Goal: Check status: Check status

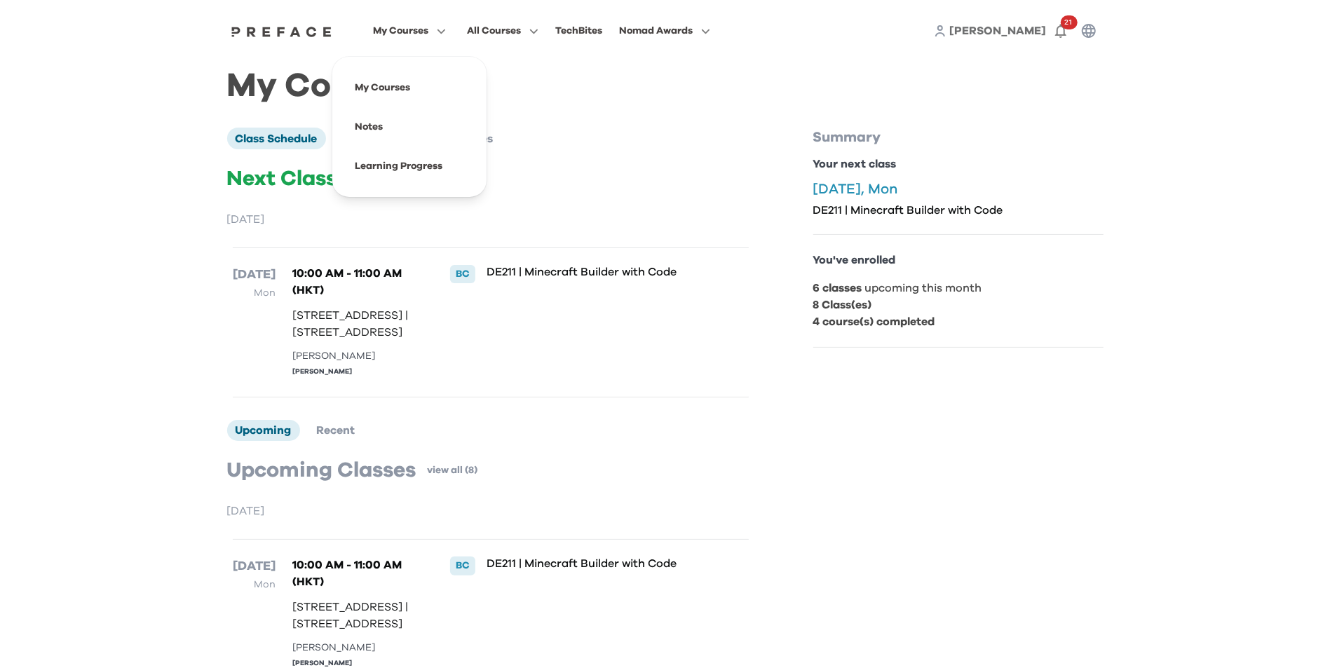
click at [405, 27] on span "My Courses" at bounding box center [400, 30] width 55 height 17
click at [450, 155] on span at bounding box center [410, 166] width 132 height 39
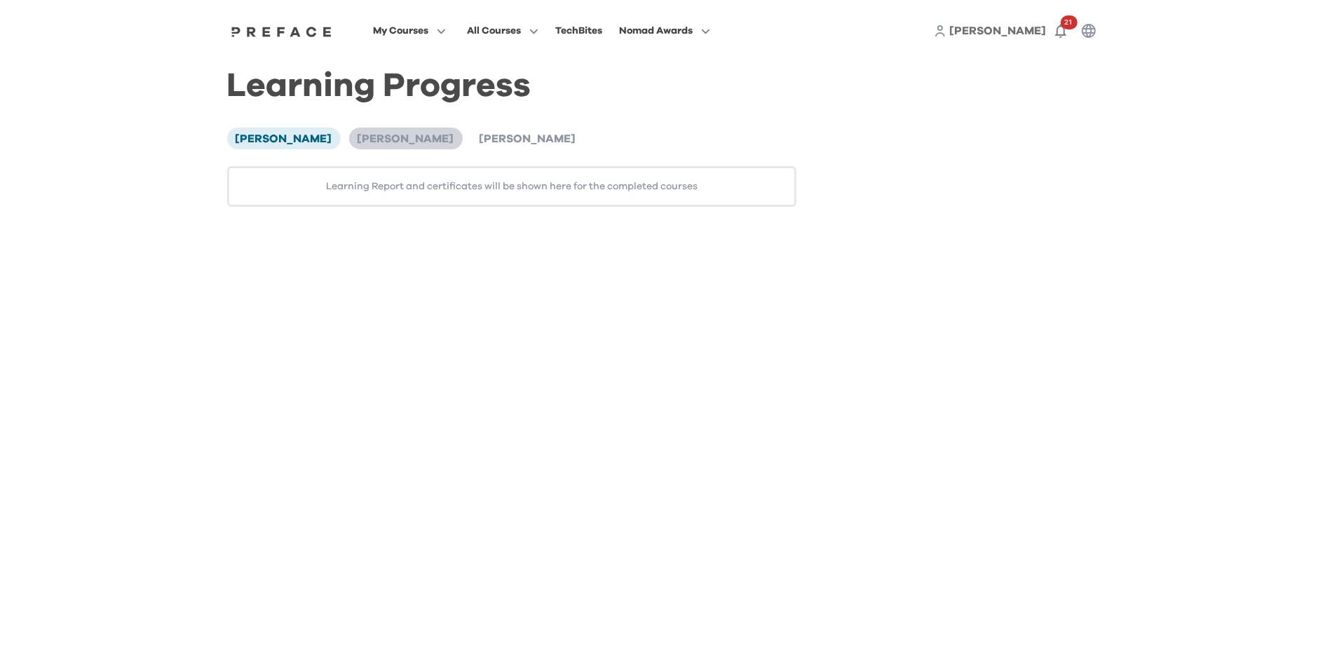
click at [358, 143] on span "[PERSON_NAME]" at bounding box center [406, 138] width 97 height 11
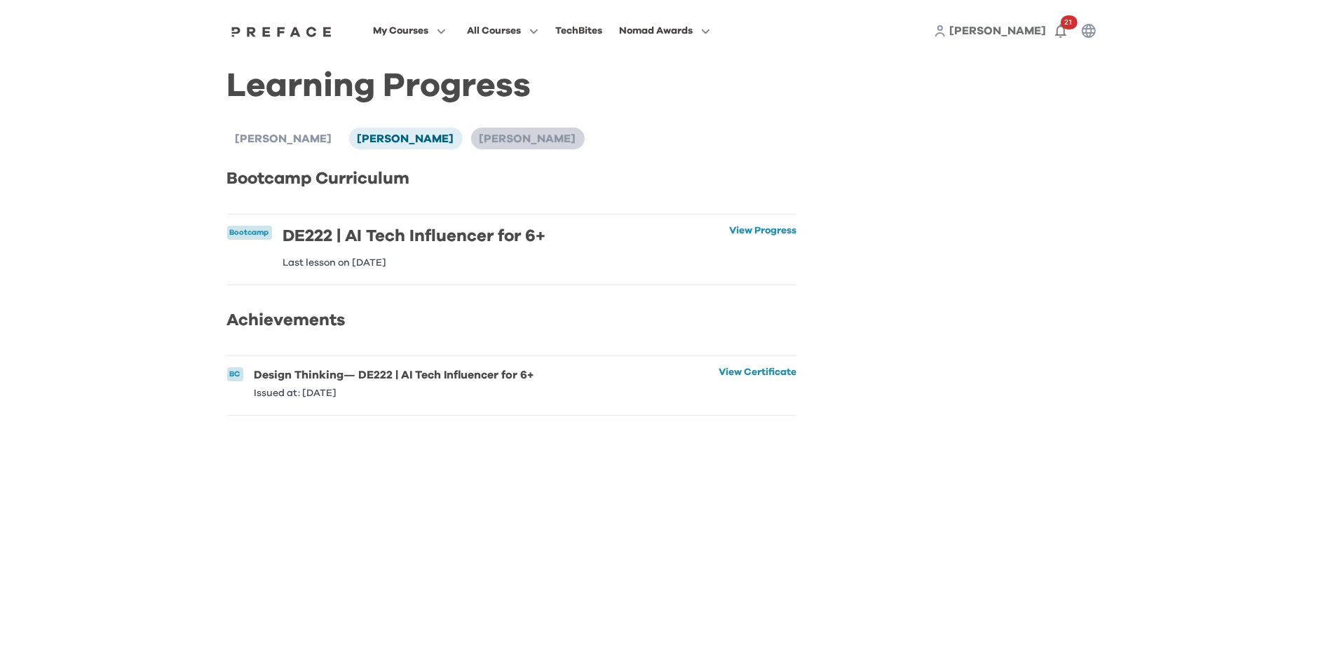
click at [480, 136] on span "[PERSON_NAME]" at bounding box center [528, 138] width 97 height 11
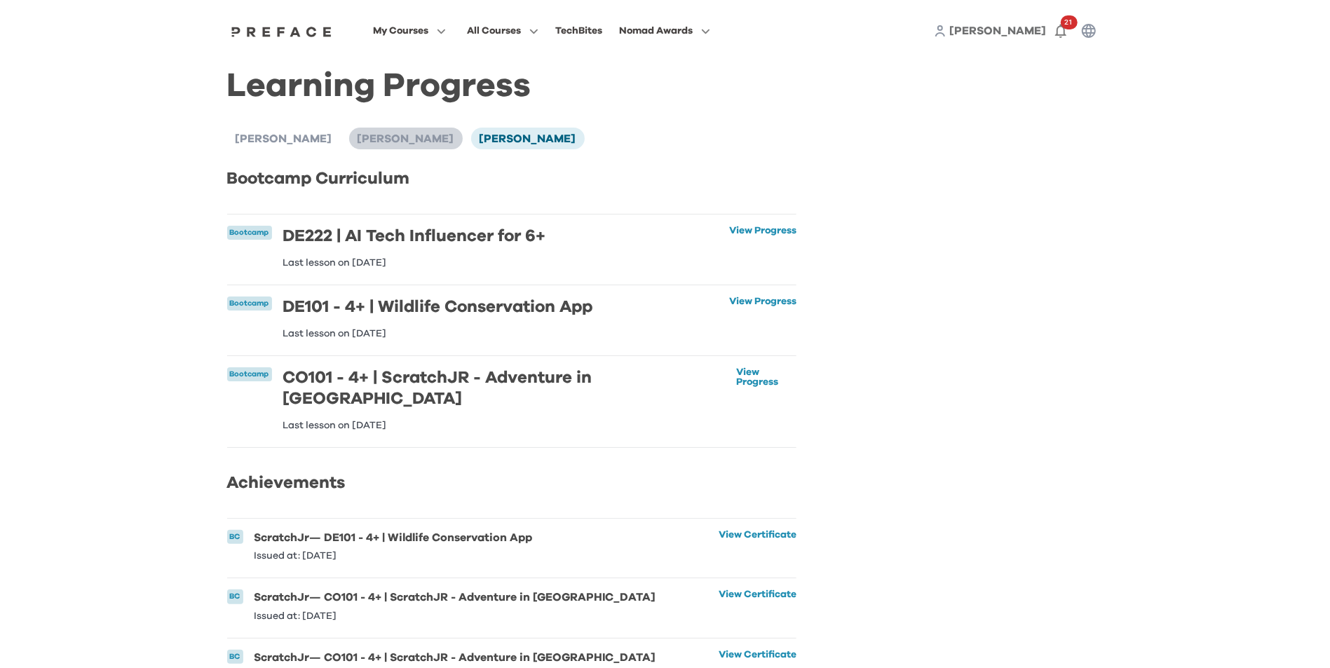
click at [358, 135] on span "[PERSON_NAME]" at bounding box center [406, 138] width 97 height 11
